Goal: Find specific page/section: Find specific page/section

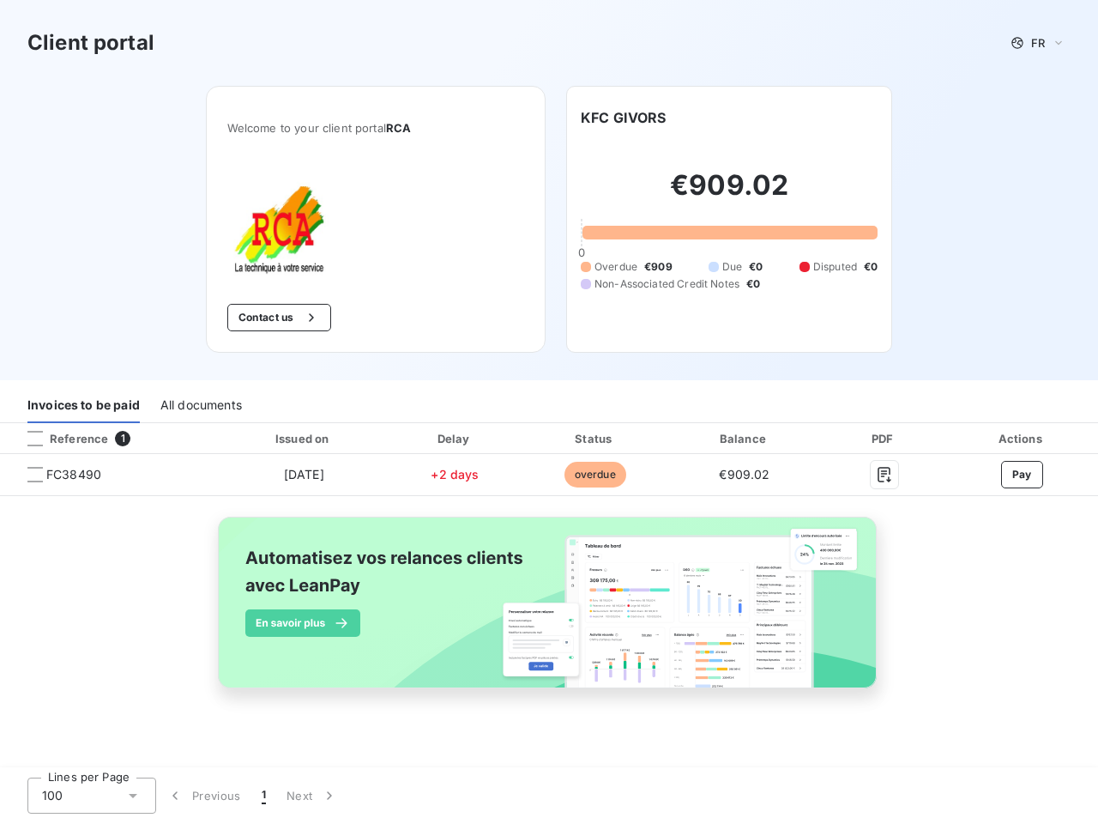
click at [549, 412] on div "Invoices to be paid All documents" at bounding box center [549, 405] width 1098 height 36
click at [1038, 43] on span "FR" at bounding box center [1038, 43] width 14 height 14
click at [277, 317] on button "Contact us" at bounding box center [279, 317] width 104 height 27
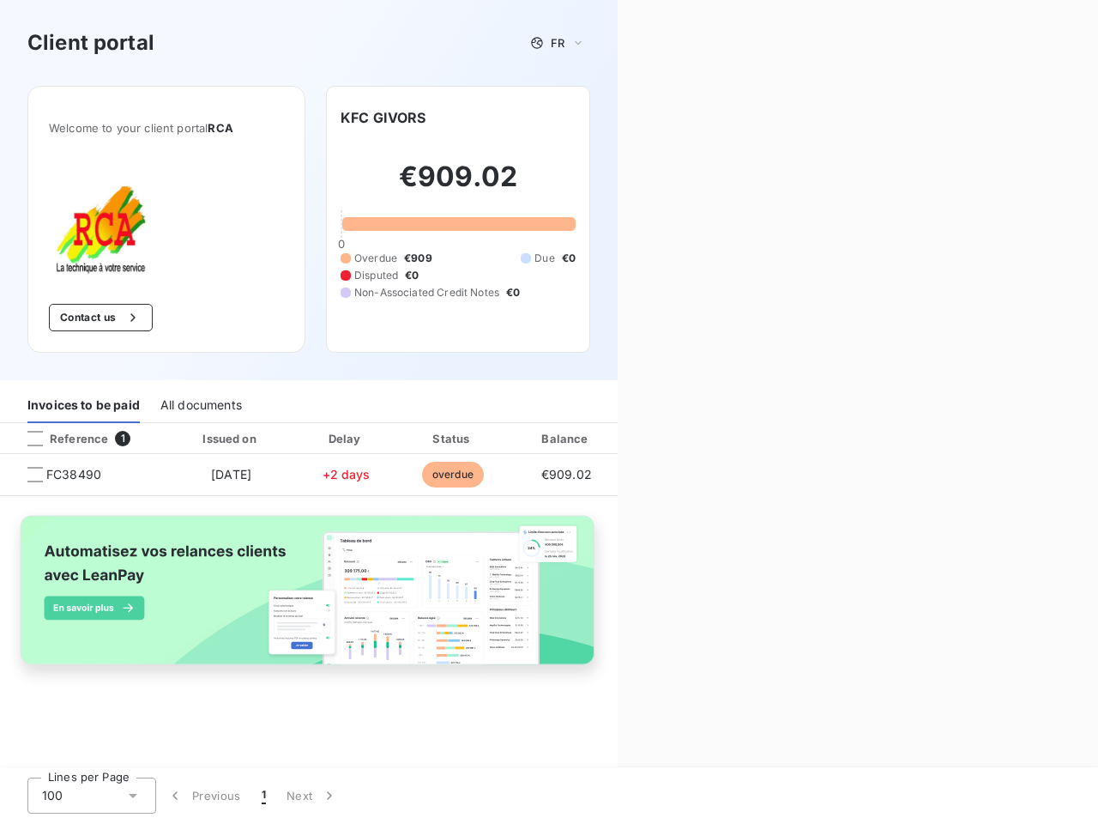
click at [624, 118] on div "Contact us Fill out the form below, and a member of our team will get back to y…" at bounding box center [858, 412] width 480 height 824
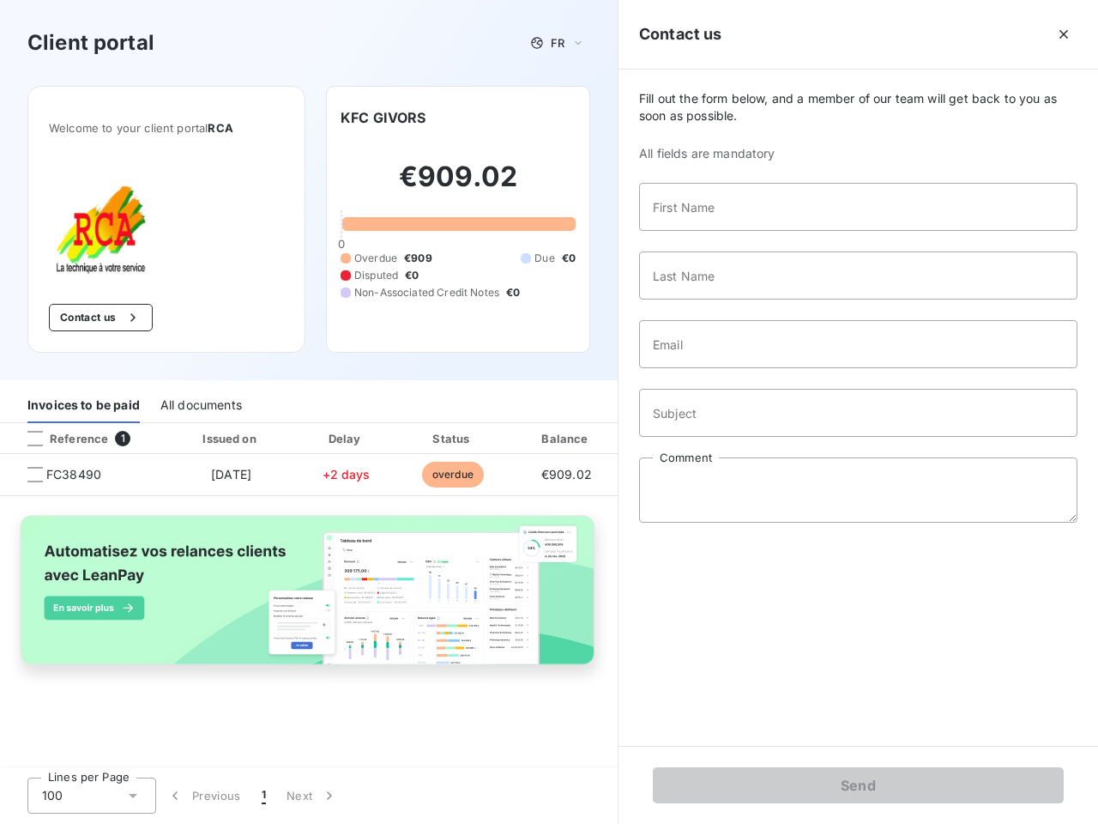
click at [83, 405] on div "Invoices to be paid" at bounding box center [83, 405] width 112 height 36
click at [200, 405] on div "All documents" at bounding box center [200, 405] width 81 height 36
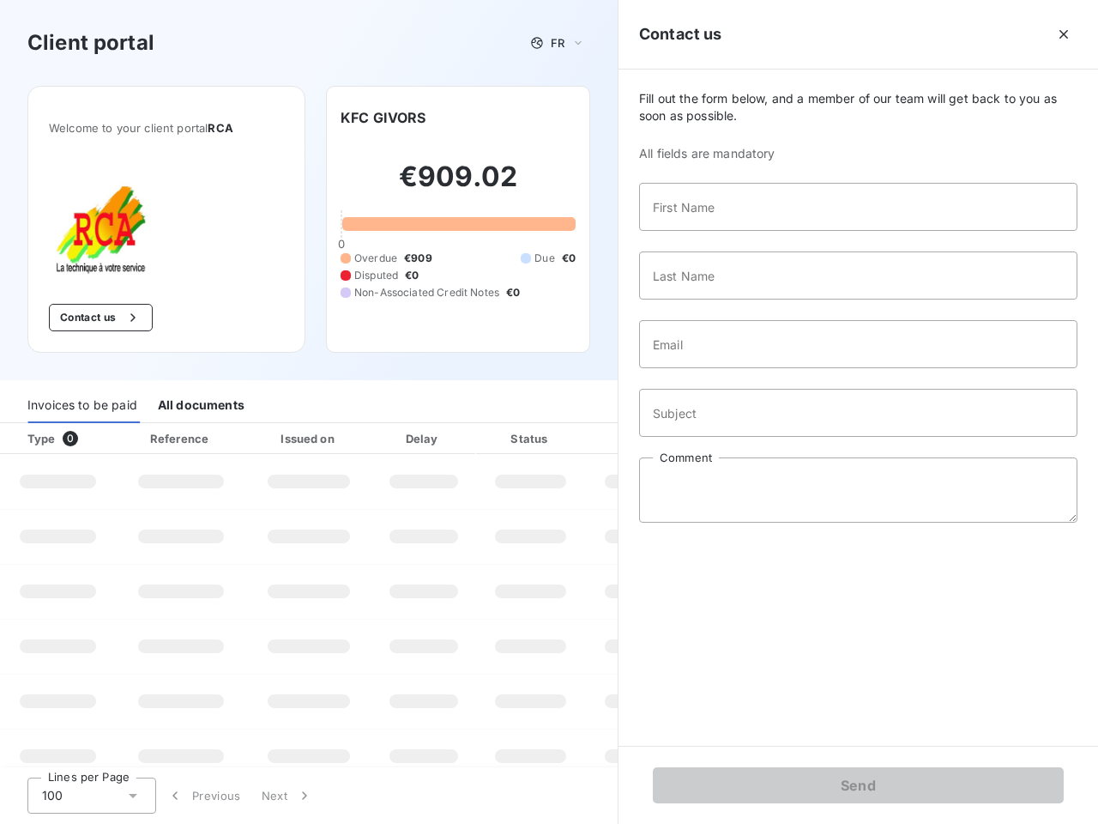
click at [110, 438] on div at bounding box center [103, 438] width 17 height 17
click at [35, 438] on div "Type 0" at bounding box center [64, 438] width 95 height 17
click at [303, 438] on div "Issued on" at bounding box center [309, 438] width 118 height 17
click at [456, 438] on div at bounding box center [464, 438] width 17 height 17
